Goal: Task Accomplishment & Management: Manage account settings

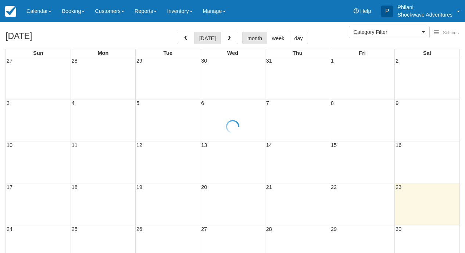
select select
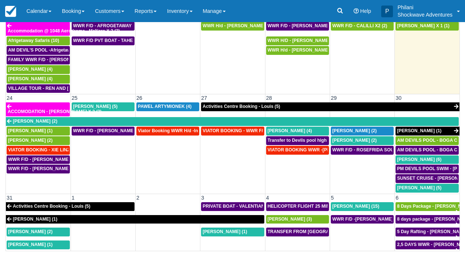
scroll to position [414, 0]
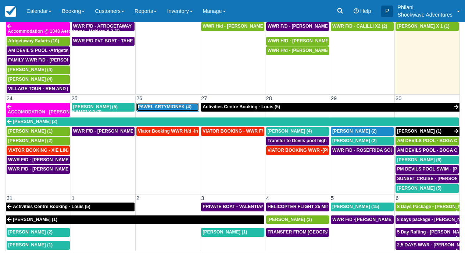
click at [171, 104] on span "PAWEL ARTYMIONEK (4)" at bounding box center [165, 106] width 54 height 5
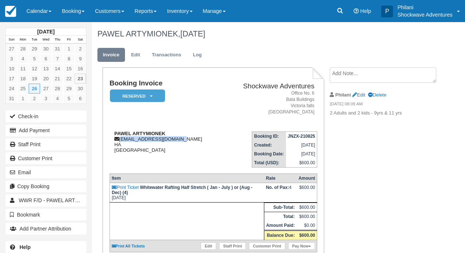
drag, startPoint x: 0, startPoint y: 0, endPoint x: 181, endPoint y: 142, distance: 229.7
click at [185, 141] on div "PAWEL ARTYMIONEK [EMAIL_ADDRESS][DOMAIN_NAME] HA [GEOGRAPHIC_DATA]" at bounding box center [166, 142] width 113 height 22
copy div "[EMAIL_ADDRESS][DOMAIN_NAME]"
copy div "p.artymionek@gmail.com"
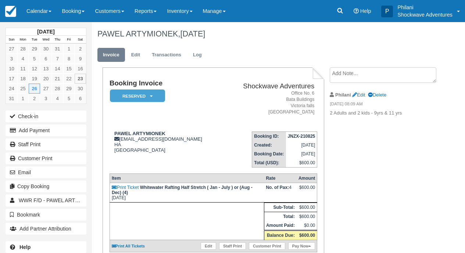
click at [244, 111] on address "Office No. 6 Bata Buildings Victoria falls Zimbabwe" at bounding box center [270, 102] width 89 height 25
click at [38, 5] on link "Calendar" at bounding box center [38, 11] width 35 height 22
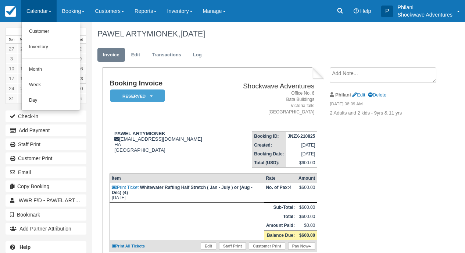
click at [48, 10] on link "Calendar" at bounding box center [38, 11] width 35 height 22
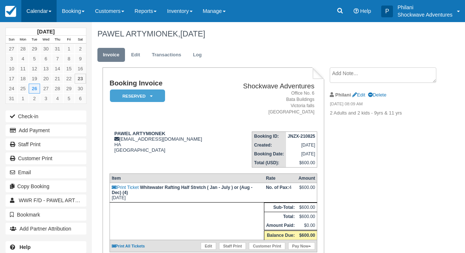
click at [51, 12] on span at bounding box center [50, 11] width 3 height 1
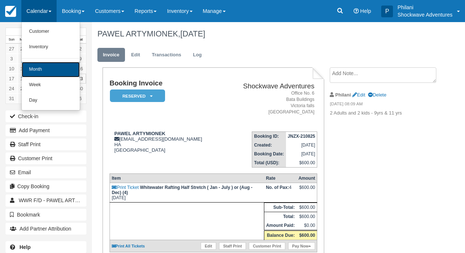
click at [49, 64] on link "Month" at bounding box center [51, 69] width 58 height 15
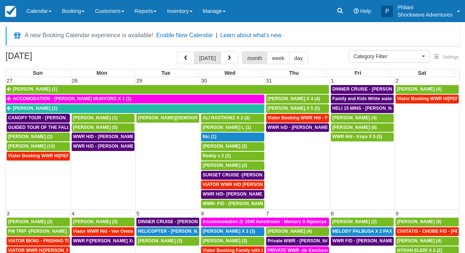
select select
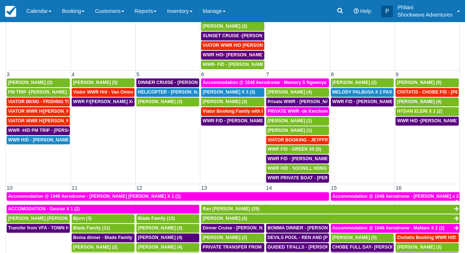
scroll to position [66, 0]
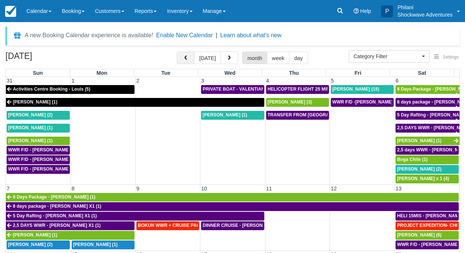
click at [188, 60] on span "button" at bounding box center [185, 58] width 5 height 5
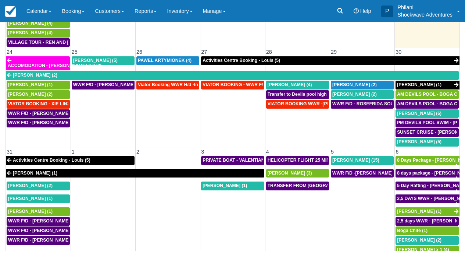
scroll to position [420, 0]
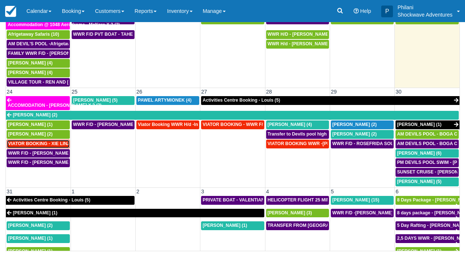
click at [34, 142] on link "VIATOR BOOKING - XIE LINZHEN X4 (4)" at bounding box center [38, 143] width 63 height 9
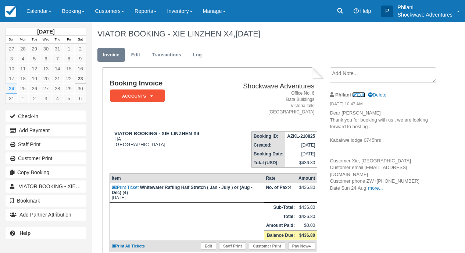
click at [359, 94] on link "Edit" at bounding box center [358, 95] width 13 height 6
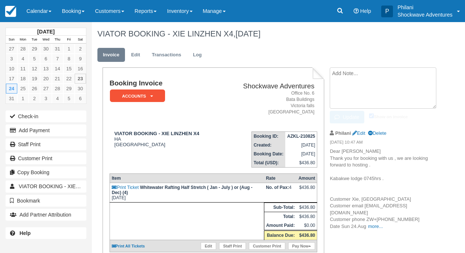
type textarea "Dear Linzhen Thank you for booking with us , we are looking forward to hosting …"
checkbox input "true"
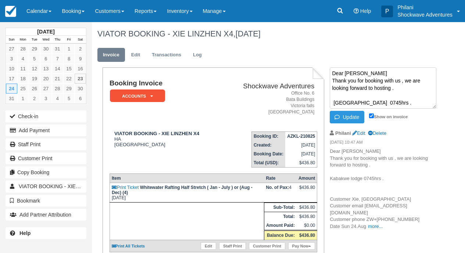
click at [404, 103] on textarea "Dear Linzhen Thank you for booking with us , we are looking forward to hosting …" at bounding box center [383, 87] width 107 height 41
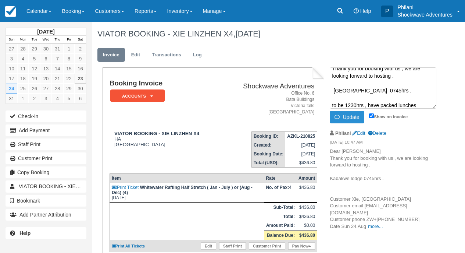
type textarea "Dear Linzhen Thank you for booking with us , we are looking forward to hosting …"
click at [346, 115] on button "Update" at bounding box center [347, 117] width 34 height 13
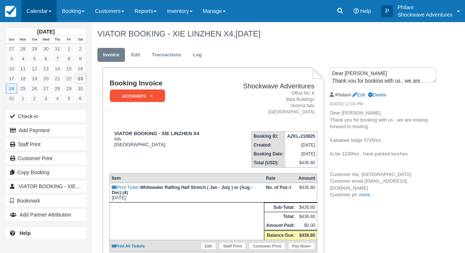
click at [39, 14] on link "Calendar" at bounding box center [38, 11] width 35 height 22
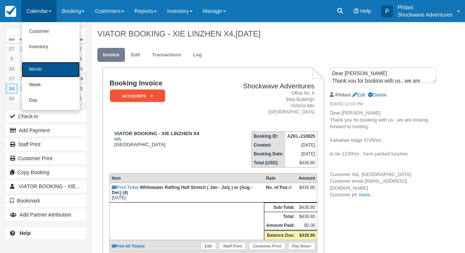
click at [50, 71] on link "Month" at bounding box center [51, 69] width 58 height 15
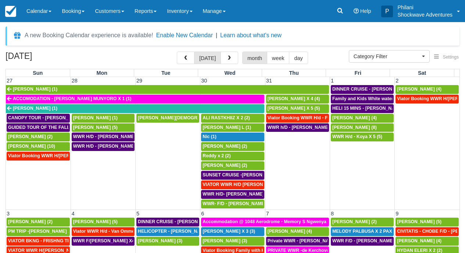
select select
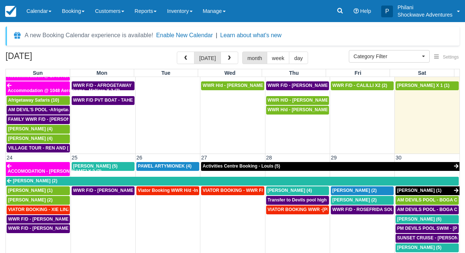
scroll to position [440, 0]
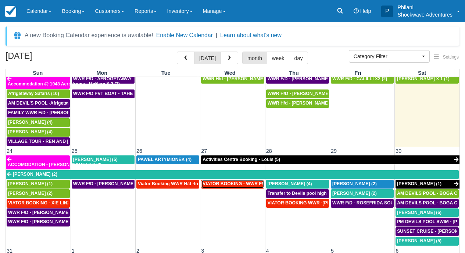
click at [218, 181] on span "VIATOR BOOKING - WWR F/D Grass, Chantal X 3 (3)" at bounding box center [277, 183] width 149 height 5
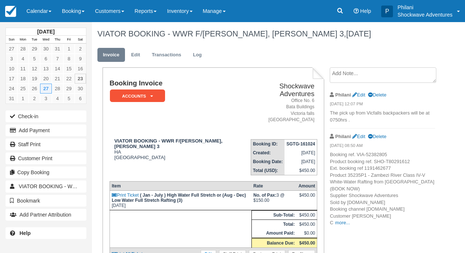
scroll to position [29, 0]
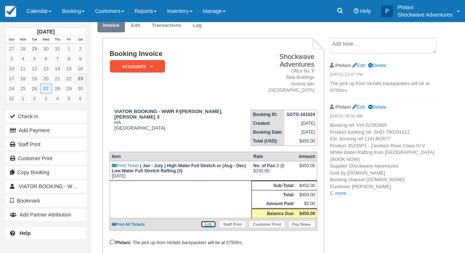
click at [208, 223] on link "Edit" at bounding box center [208, 223] width 15 height 7
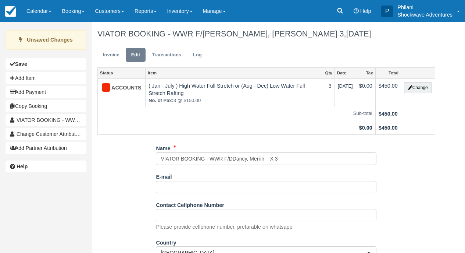
click at [233, 160] on input "VIATOR BOOKING - WWR F/DDancy, Merrin X 3" at bounding box center [266, 158] width 221 height 13
click at [282, 159] on input "VIATOR BOOKING - WWR F/D [PERSON_NAME] X 3" at bounding box center [266, 158] width 221 height 13
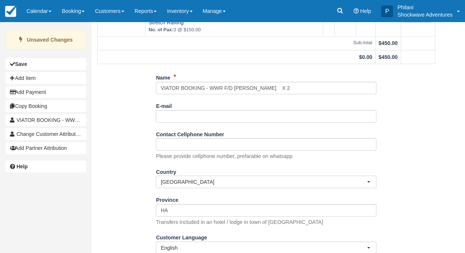
scroll to position [99, 0]
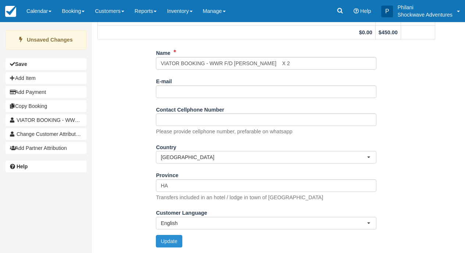
type input "VIATOR BOOKING - WWR F/D [PERSON_NAME] X 2"
click at [169, 238] on button "Update" at bounding box center [169, 241] width 26 height 13
click at [171, 242] on button "Update" at bounding box center [169, 241] width 26 height 13
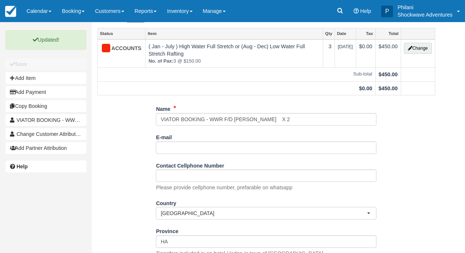
scroll to position [0, 0]
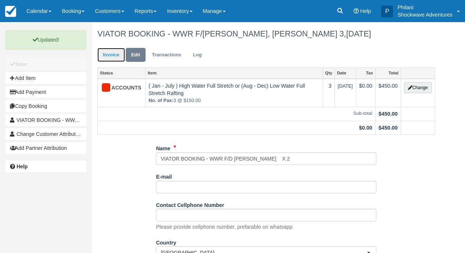
click at [103, 54] on link "Invoice" at bounding box center [111, 55] width 28 height 14
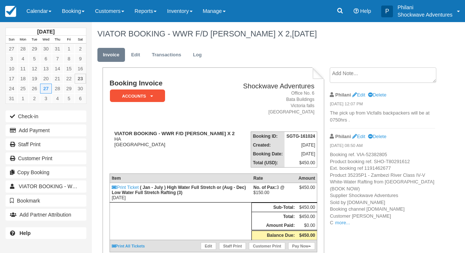
click at [44, 10] on link "Calendar" at bounding box center [38, 11] width 35 height 22
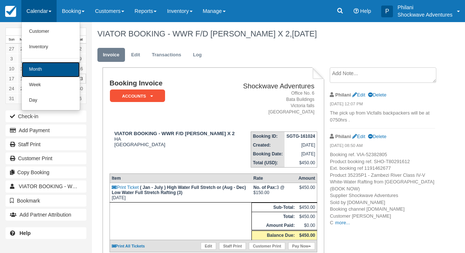
click at [62, 68] on link "Month" at bounding box center [51, 69] width 58 height 15
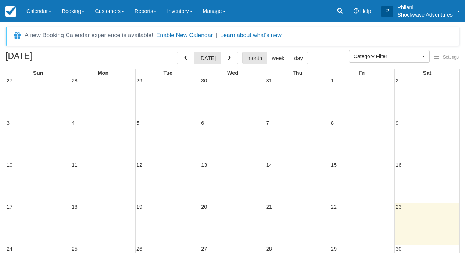
select select
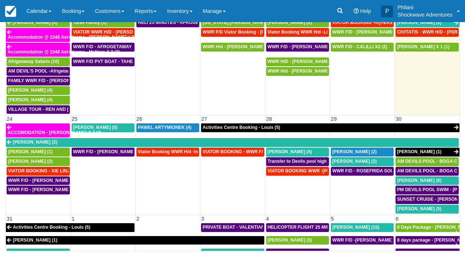
scroll to position [387, 0]
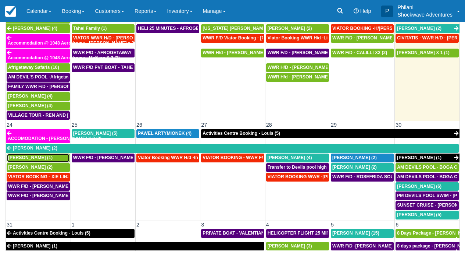
click at [32, 155] on span "[PERSON_NAME] (1)" at bounding box center [30, 157] width 44 height 5
